Goal: Navigation & Orientation: Find specific page/section

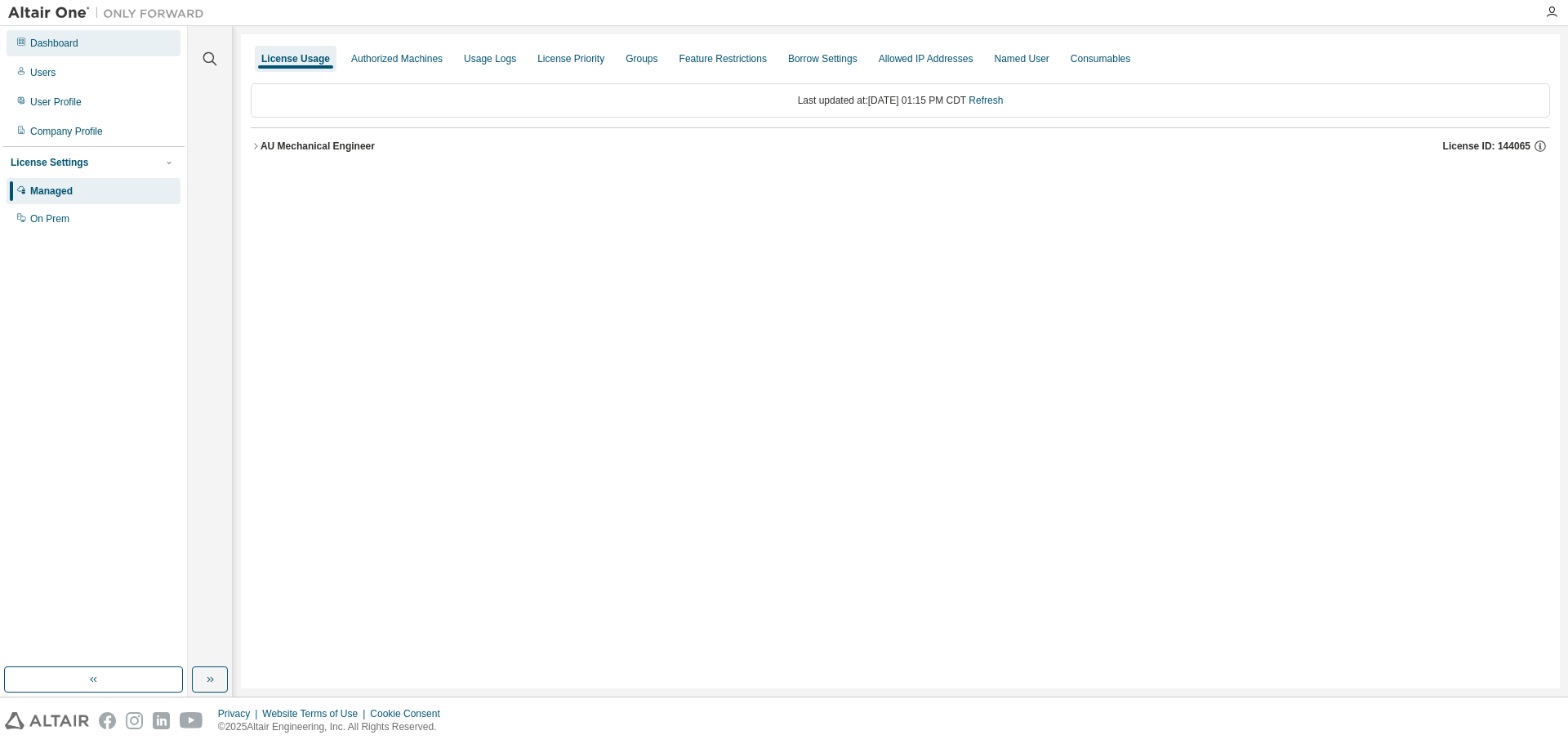
click at [98, 47] on div "Dashboard" at bounding box center [94, 43] width 174 height 26
